Goal: Task Accomplishment & Management: Use online tool/utility

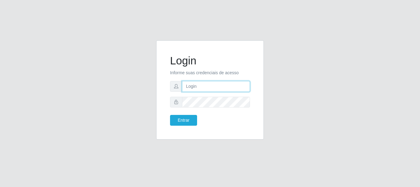
click at [187, 85] on input "text" at bounding box center [216, 86] width 68 height 11
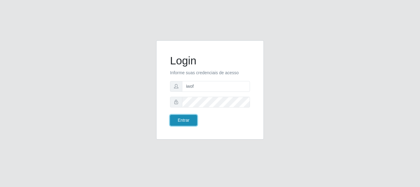
click at [186, 120] on button "Entrar" at bounding box center [183, 120] width 27 height 11
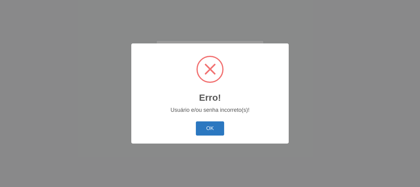
click at [208, 127] on button "OK" at bounding box center [210, 128] width 29 height 14
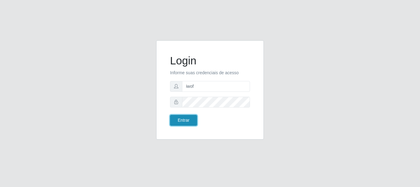
click at [186, 119] on button "Entrar" at bounding box center [183, 120] width 27 height 11
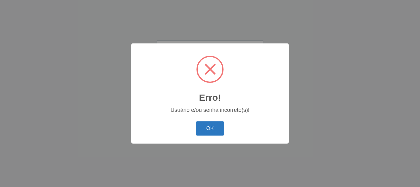
click at [211, 129] on button "OK" at bounding box center [210, 128] width 29 height 14
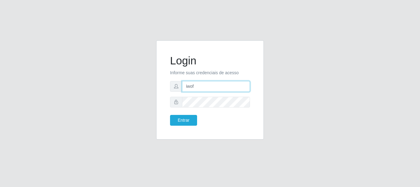
click at [208, 89] on input "iwof" at bounding box center [216, 86] width 68 height 11
type input "i"
type input "ritaiwof@B5"
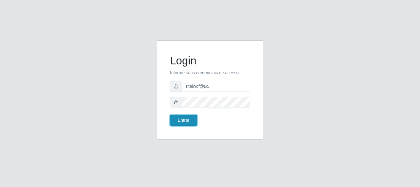
click at [184, 121] on button "Entrar" at bounding box center [183, 120] width 27 height 11
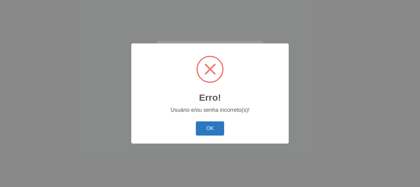
click at [208, 129] on button "OK" at bounding box center [210, 128] width 29 height 14
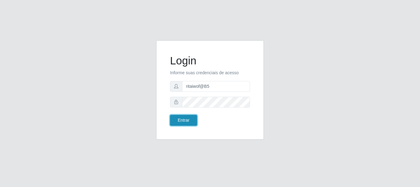
click at [185, 119] on button "Entrar" at bounding box center [183, 120] width 27 height 11
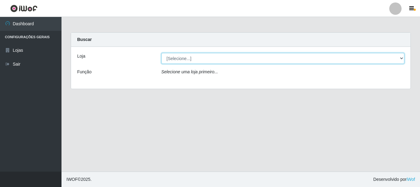
click at [402, 58] on select "[Selecione...] Bemais Supermercados - B5 Anatólia" at bounding box center [282, 58] width 243 height 11
select select "405"
click at [161, 53] on select "[Selecione...] Bemais Supermercados - B5 Anatólia" at bounding box center [282, 58] width 243 height 11
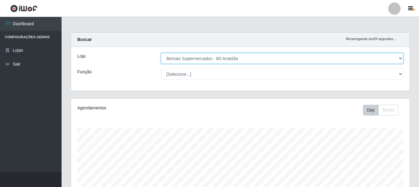
scroll to position [128, 338]
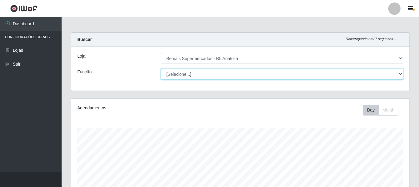
click at [399, 73] on select "[Selecione...] ASG ASG + ASG ++ Auxiliar de Estacionamento Auxiliar de Estacion…" at bounding box center [282, 74] width 242 height 11
select select "86"
click at [161, 69] on select "[Selecione...] ASG ASG + ASG ++ Auxiliar de Estacionamento Auxiliar de Estacion…" at bounding box center [282, 74] width 242 height 11
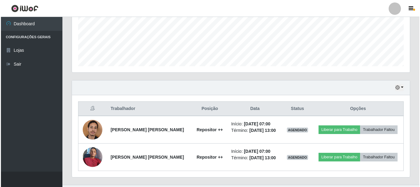
scroll to position [167, 0]
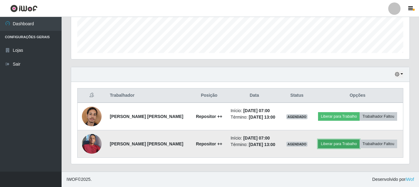
click at [331, 145] on button "Liberar para Trabalho" at bounding box center [339, 143] width 42 height 9
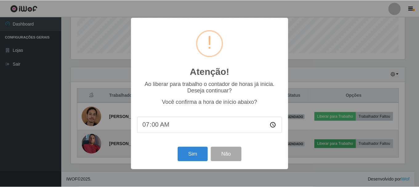
scroll to position [128, 335]
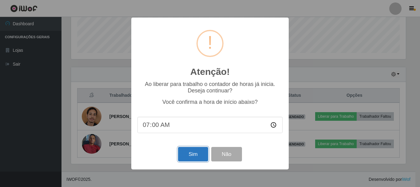
click at [188, 156] on button "Sim" at bounding box center [193, 154] width 30 height 14
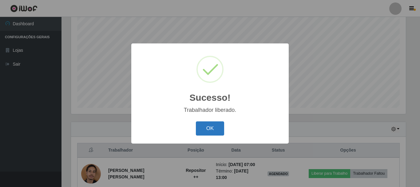
click at [205, 128] on button "OK" at bounding box center [210, 128] width 29 height 14
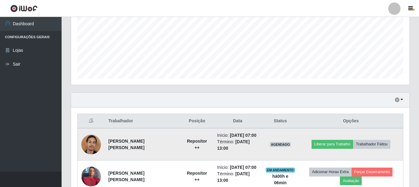
scroll to position [143, 0]
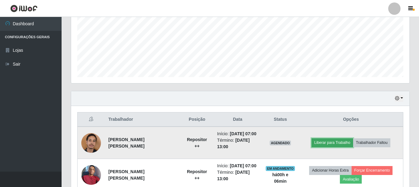
click at [339, 142] on button "Liberar para Trabalho" at bounding box center [332, 142] width 42 height 9
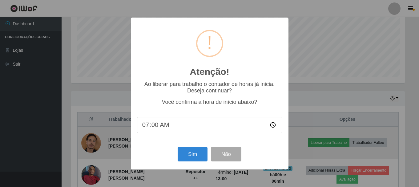
scroll to position [128, 335]
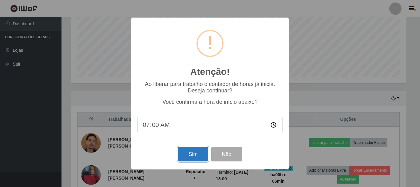
click at [191, 157] on button "Sim" at bounding box center [193, 154] width 30 height 14
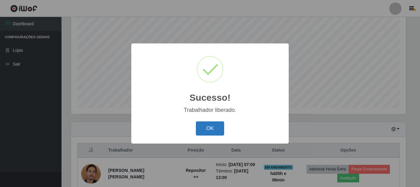
click at [216, 132] on button "OK" at bounding box center [210, 128] width 29 height 14
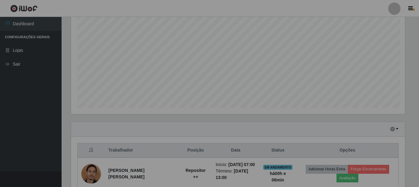
scroll to position [128, 338]
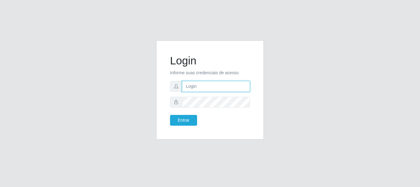
click at [218, 86] on input "text" at bounding box center [216, 86] width 68 height 11
type input "ritaiwof@B5"
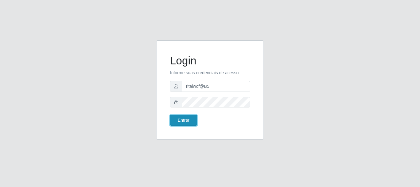
click at [187, 121] on button "Entrar" at bounding box center [183, 120] width 27 height 11
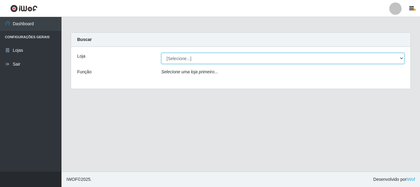
drag, startPoint x: 401, startPoint y: 58, endPoint x: 399, endPoint y: 63, distance: 5.5
click at [399, 63] on select "[Selecione...] Bemais Supermercados - B5 Anatólia" at bounding box center [282, 58] width 243 height 11
select select "405"
click at [161, 53] on select "[Selecione...] Bemais Supermercados - B5 Anatólia" at bounding box center [282, 58] width 243 height 11
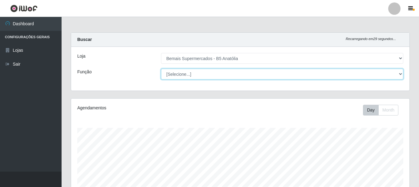
click at [399, 73] on select "[Selecione...] ASG ASG + ASG ++ Auxiliar de Estacionamento Auxiliar de Estacion…" at bounding box center [282, 74] width 242 height 11
select select "72"
click at [161, 69] on select "[Selecione...] ASG ASG + ASG ++ Auxiliar de Estacionamento Auxiliar de Estacion…" at bounding box center [282, 74] width 242 height 11
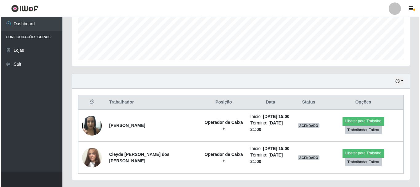
scroll to position [167, 0]
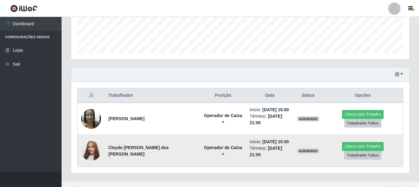
click at [91, 146] on img at bounding box center [91, 150] width 20 height 35
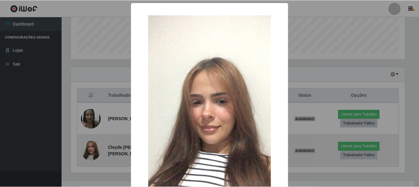
scroll to position [128, 335]
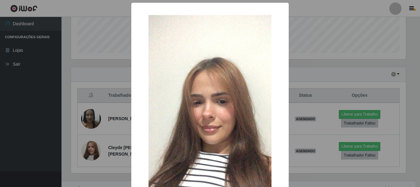
click at [327, 87] on div "× OK Cancel" at bounding box center [210, 93] width 420 height 187
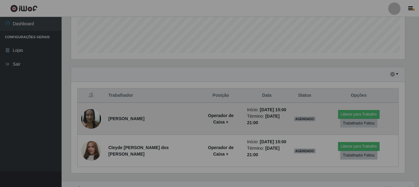
scroll to position [128, 338]
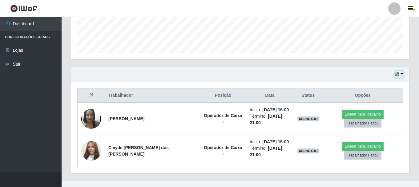
click at [398, 75] on icon "button" at bounding box center [397, 74] width 4 height 4
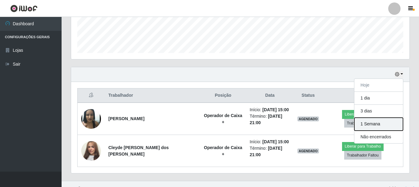
click at [373, 124] on button "1 Semana" at bounding box center [378, 123] width 49 height 13
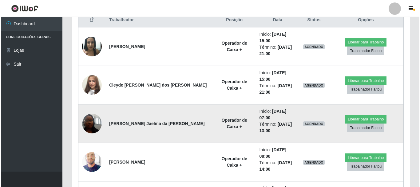
scroll to position [246, 0]
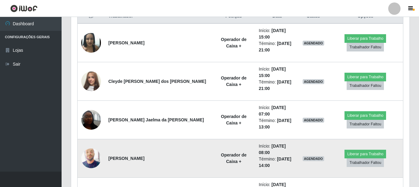
click at [92, 146] on img at bounding box center [91, 158] width 20 height 25
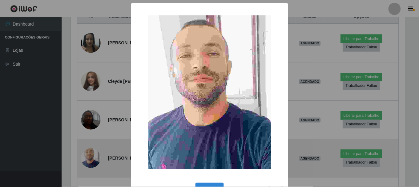
scroll to position [128, 335]
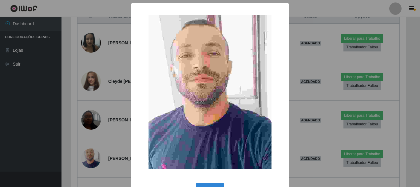
click at [305, 92] on div "× OK Cancel" at bounding box center [210, 93] width 420 height 187
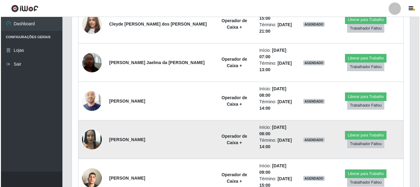
scroll to position [307, 0]
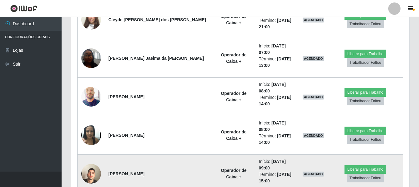
click at [90, 156] on img at bounding box center [91, 173] width 20 height 35
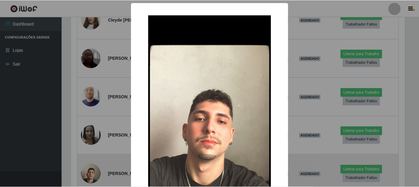
scroll to position [128, 335]
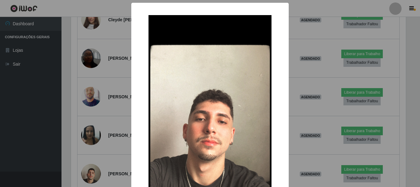
click at [307, 96] on div "× OK Cancel" at bounding box center [210, 93] width 420 height 187
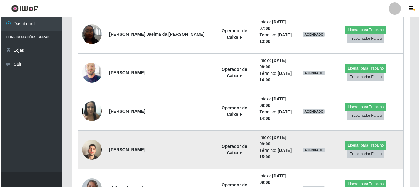
scroll to position [338, 0]
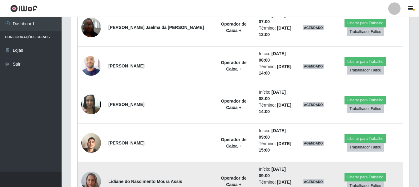
click at [92, 168] on img at bounding box center [91, 181] width 20 height 26
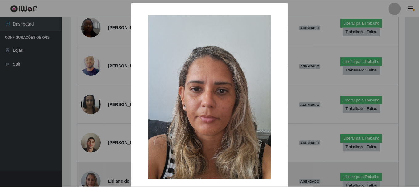
scroll to position [128, 335]
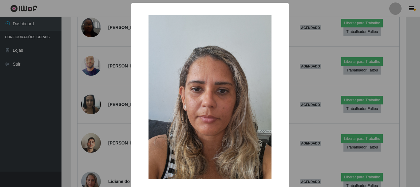
click at [316, 89] on div "× OK Cancel" at bounding box center [210, 93] width 420 height 187
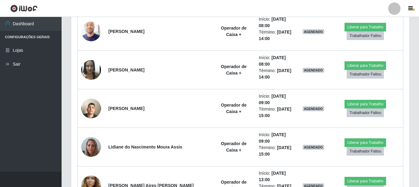
scroll to position [400, 0]
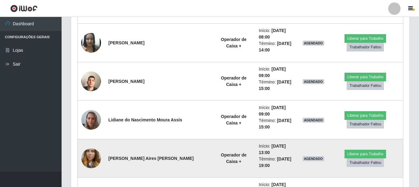
click at [89, 141] on img at bounding box center [91, 158] width 20 height 35
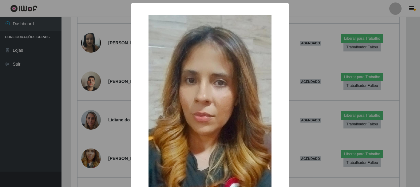
click at [311, 66] on div "× OK Cancel" at bounding box center [210, 93] width 420 height 187
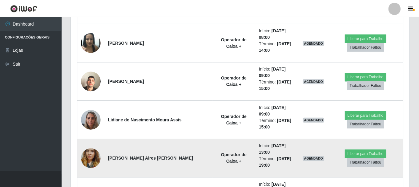
scroll to position [0, 0]
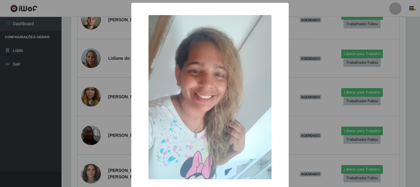
click at [319, 92] on div "× OK Cancel" at bounding box center [210, 93] width 420 height 187
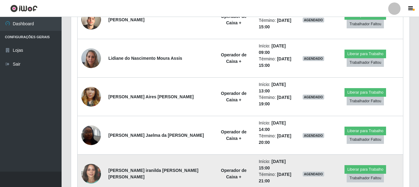
click at [90, 162] on img at bounding box center [91, 173] width 20 height 23
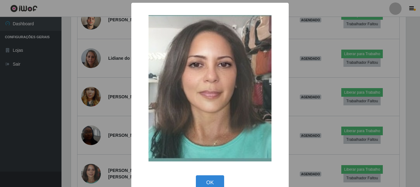
click at [315, 74] on div "× OK Cancel" at bounding box center [210, 93] width 420 height 187
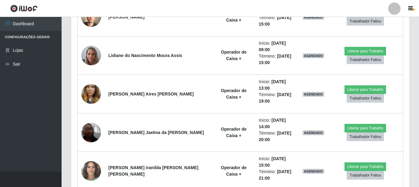
scroll to position [310, 0]
